Goal: Task Accomplishment & Management: Manage account settings

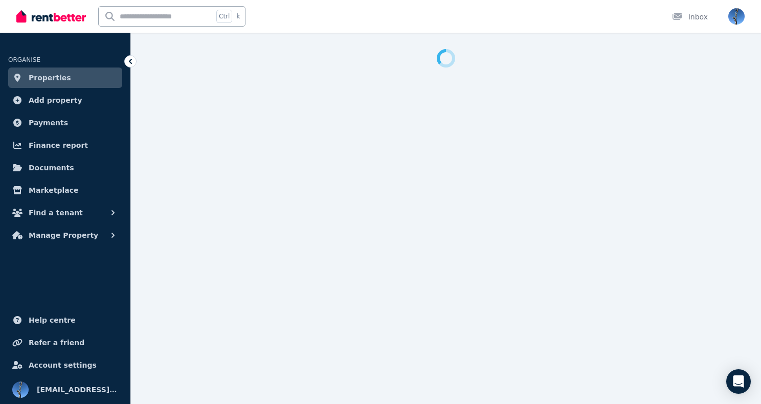
select select "**"
select select "**********"
